Goal: Task Accomplishment & Management: Complete application form

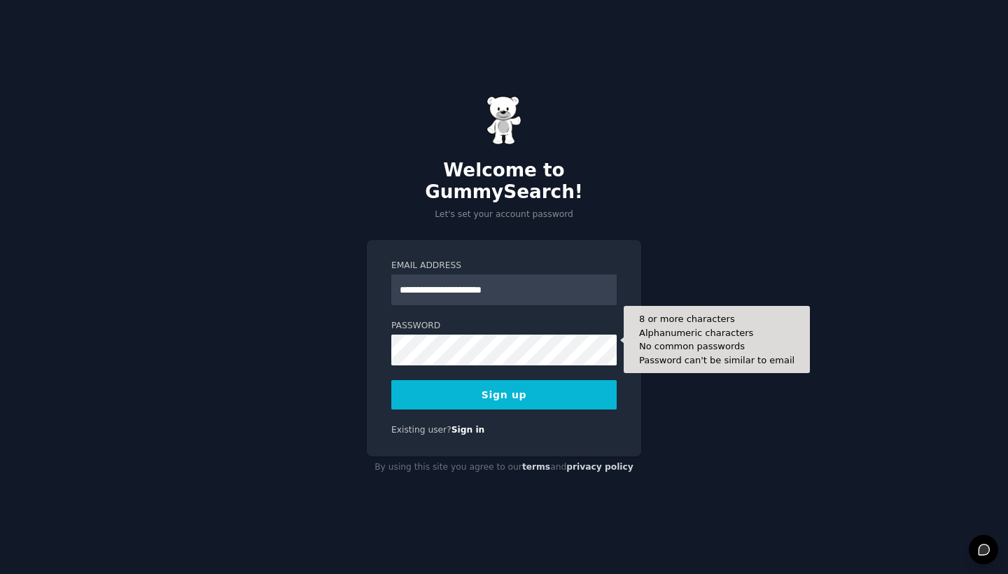
type input "**********"
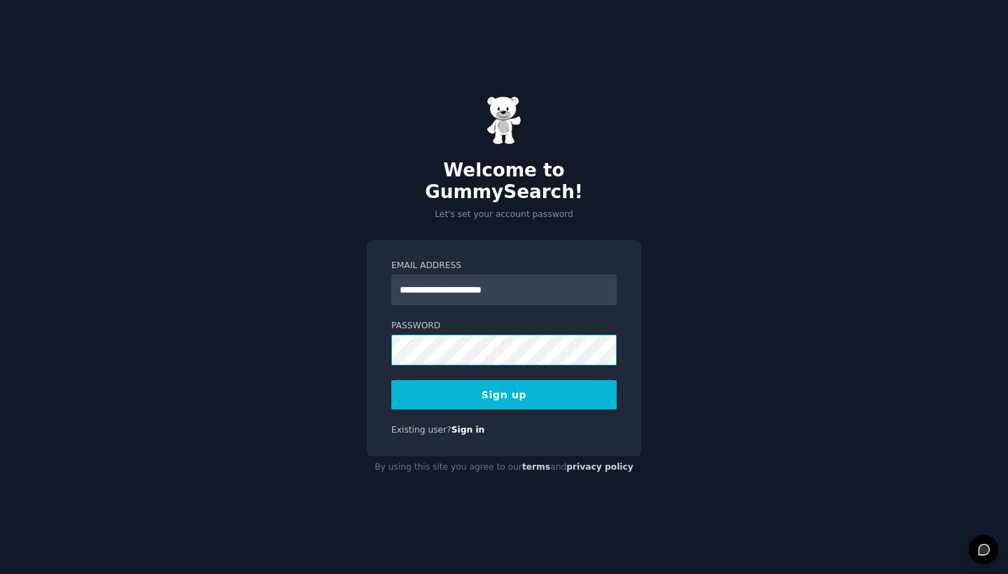
click at [504, 384] on button "Sign up" at bounding box center [503, 394] width 225 height 29
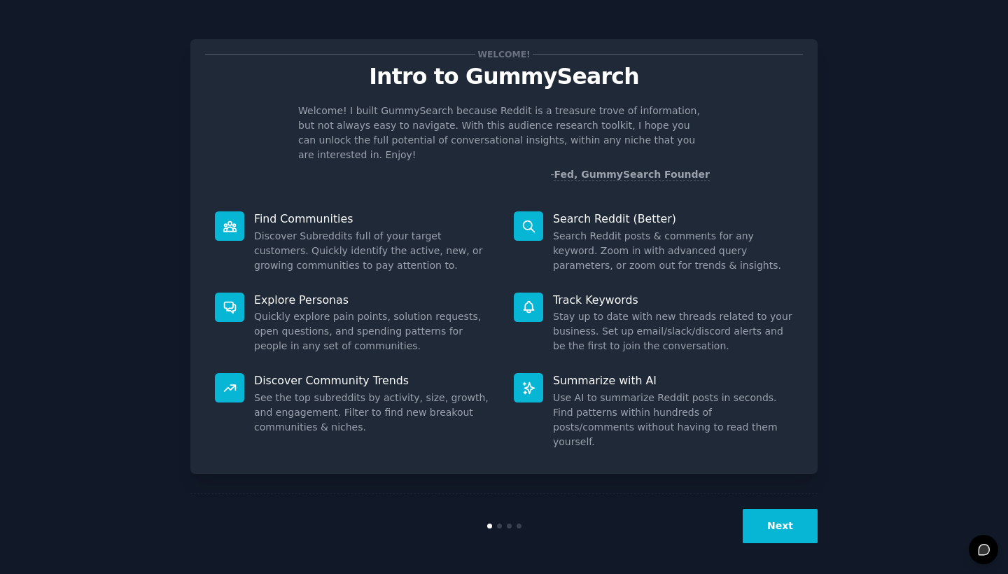
click at [784, 531] on button "Next" at bounding box center [780, 526] width 75 height 34
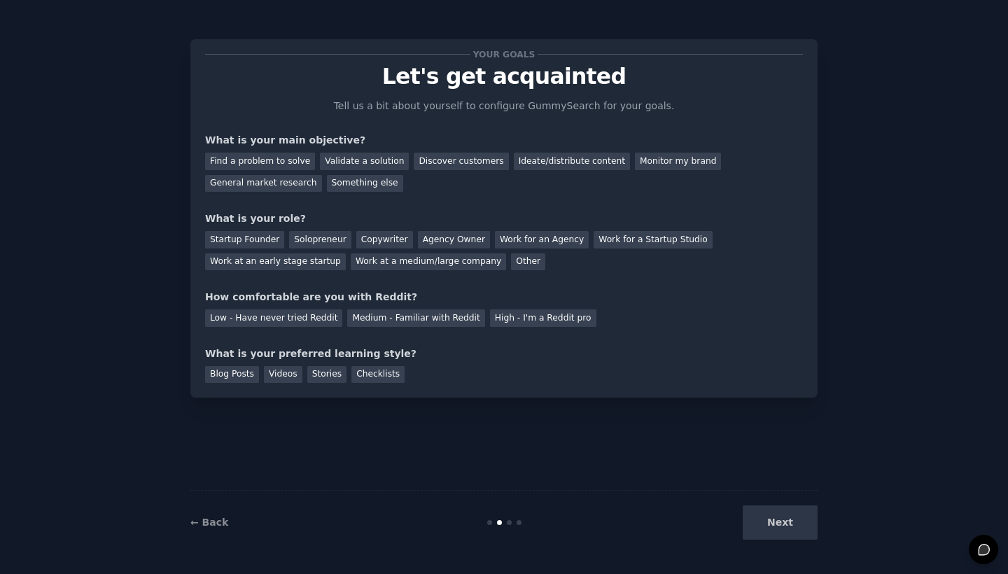
click at [784, 531] on div "Next" at bounding box center [713, 523] width 209 height 34
click at [289, 177] on div "General market research" at bounding box center [263, 184] width 117 height 18
click at [511, 261] on div "Other" at bounding box center [528, 262] width 34 height 18
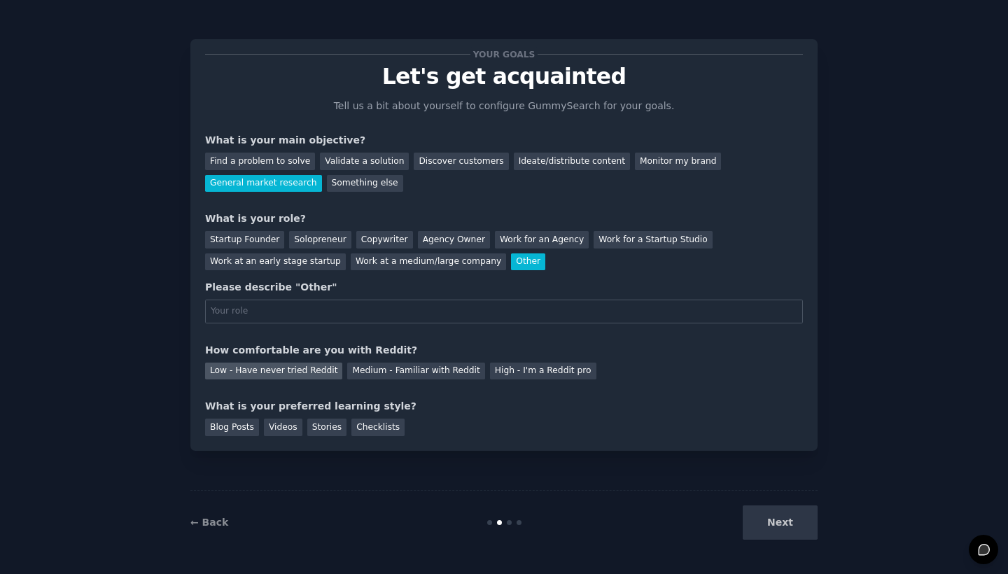
click at [289, 367] on div "Low - Have never tried Reddit" at bounding box center [273, 372] width 137 height 18
click at [233, 426] on div "Blog Posts" at bounding box center [232, 428] width 54 height 18
click at [515, 414] on div "Blog Posts Videos Stories Checklists" at bounding box center [504, 425] width 598 height 22
click at [328, 315] on input "text" at bounding box center [504, 312] width 598 height 24
type input "a"
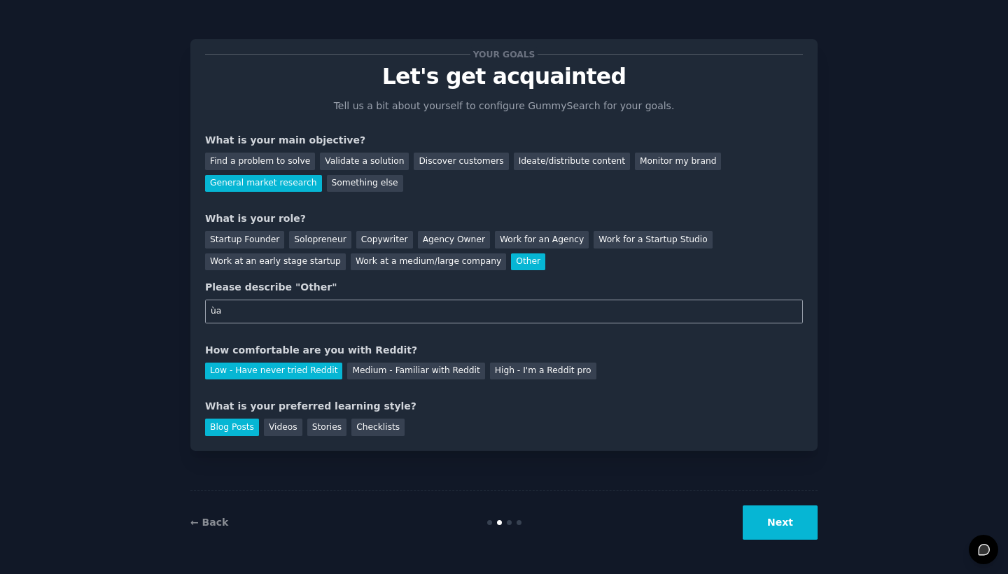
type input "ù"
type input "marketeer"
click at [765, 523] on button "Next" at bounding box center [780, 523] width 75 height 34
